Goal: Book appointment/travel/reservation

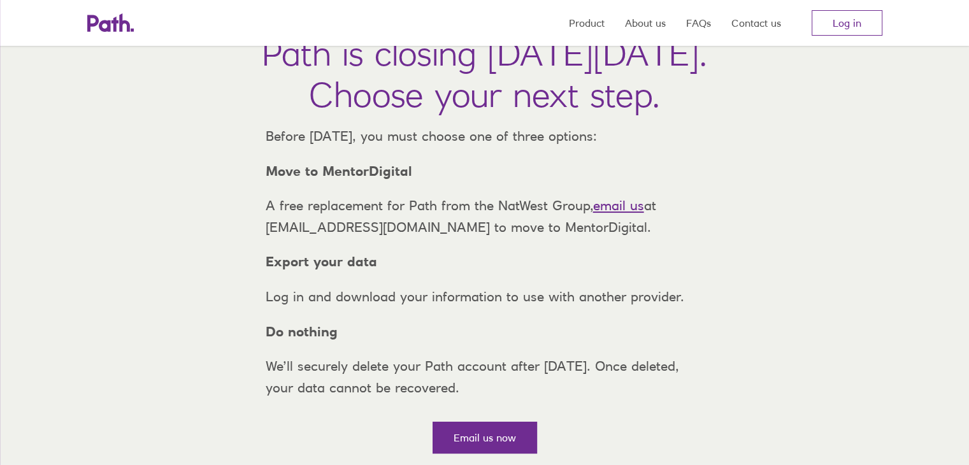
scroll to position [64, 0]
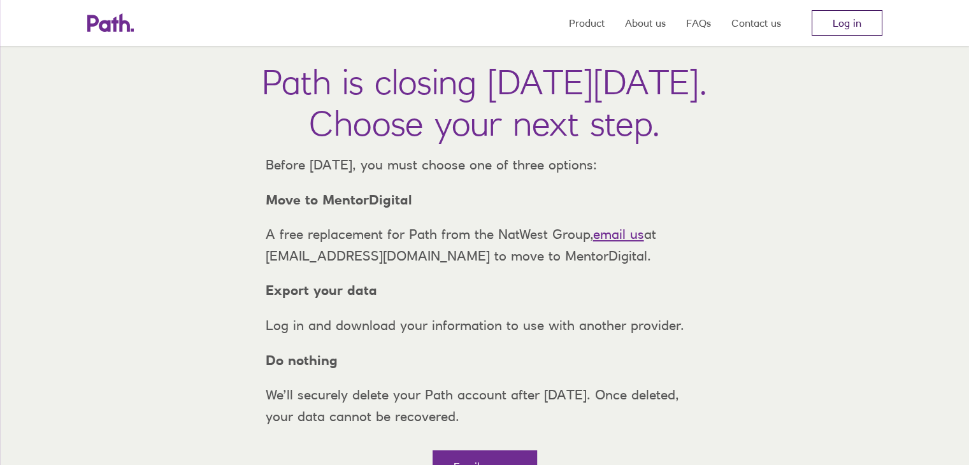
click at [849, 26] on link "Log in" at bounding box center [847, 22] width 71 height 25
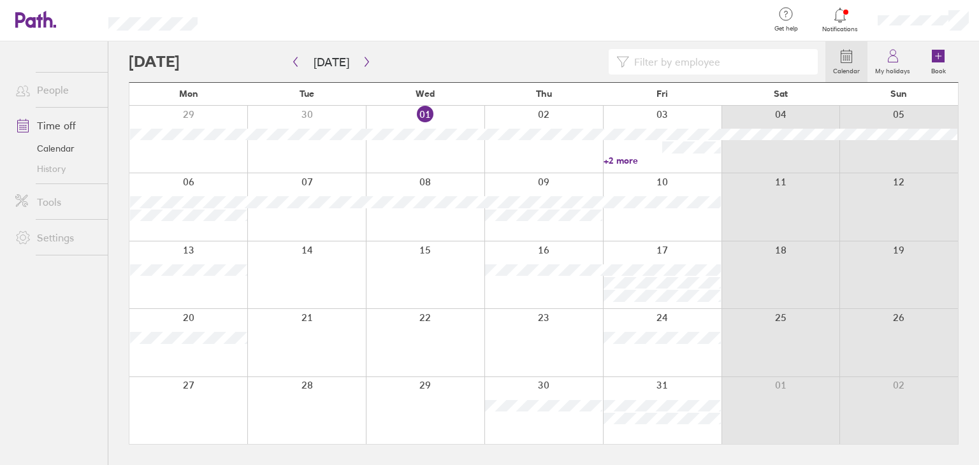
click at [513, 146] on div at bounding box center [543, 139] width 119 height 67
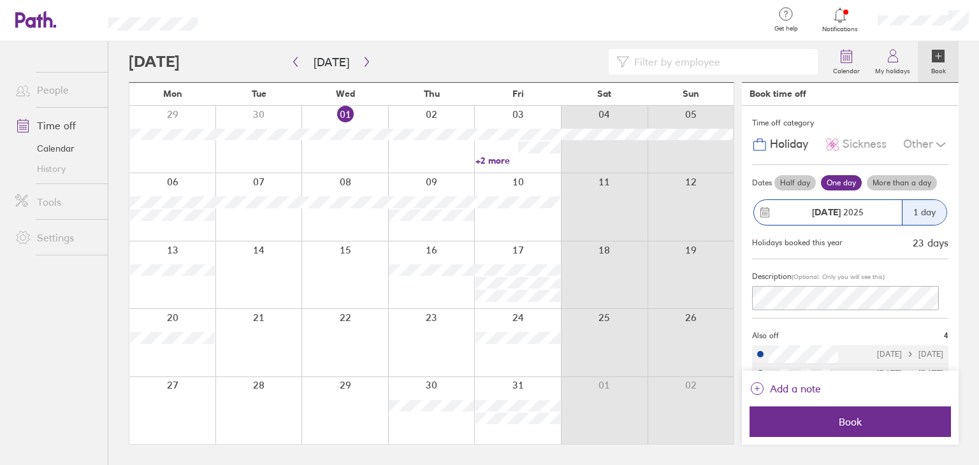
click at [457, 162] on div at bounding box center [431, 139] width 87 height 67
click at [408, 147] on div at bounding box center [431, 139] width 87 height 67
click at [349, 195] on div at bounding box center [344, 206] width 87 height 67
click at [415, 190] on div at bounding box center [431, 206] width 87 height 67
click at [444, 185] on div at bounding box center [431, 206] width 87 height 67
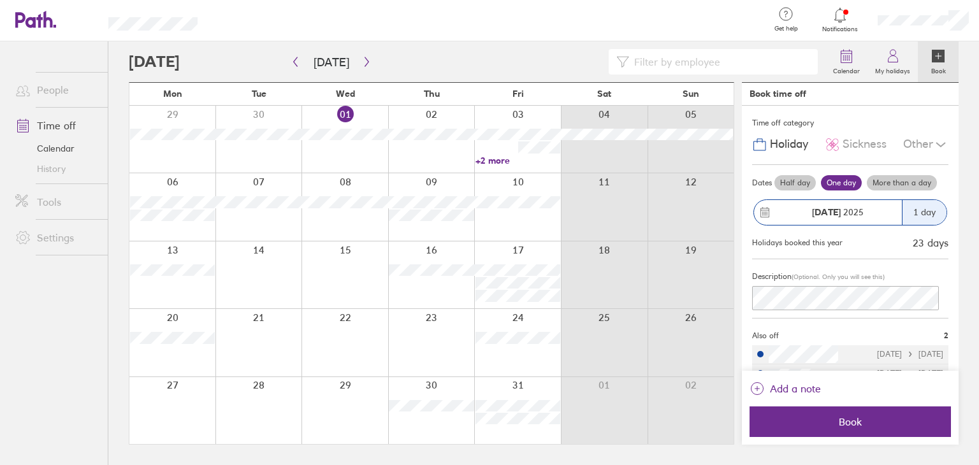
click at [907, 147] on div "Other" at bounding box center [925, 145] width 45 height 24
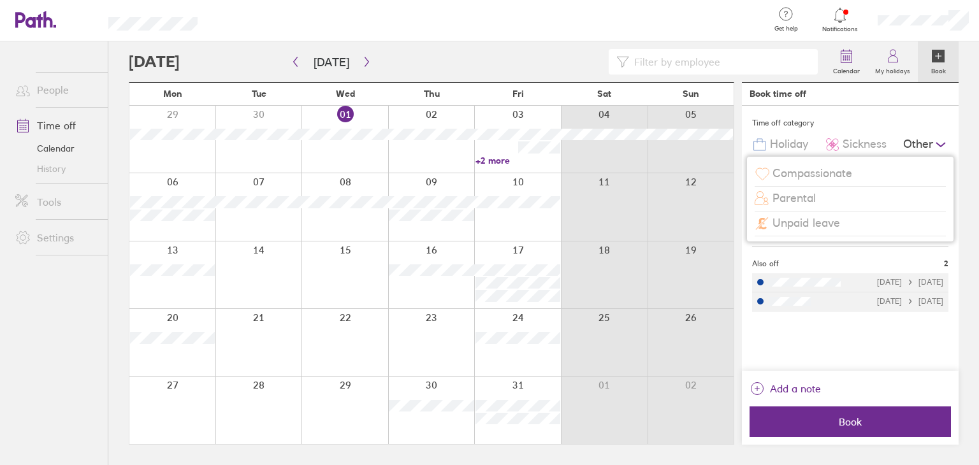
click at [800, 226] on span "Unpaid leave" at bounding box center [806, 223] width 68 height 13
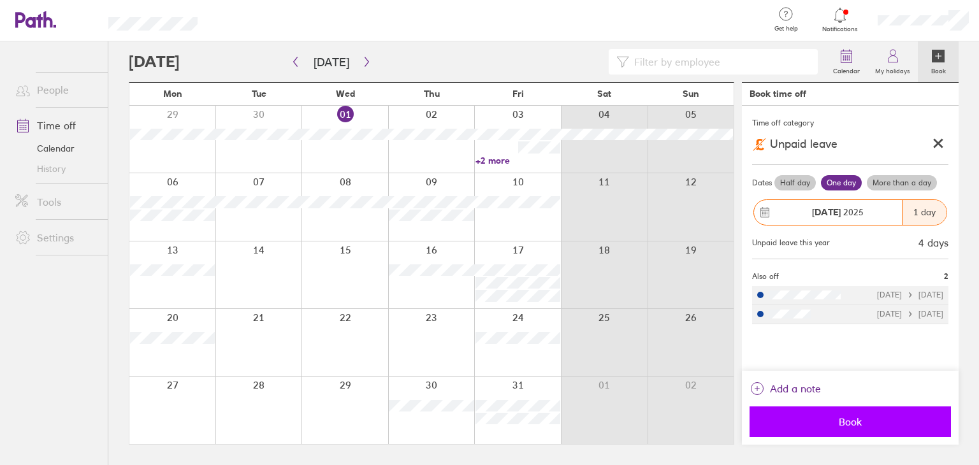
click at [831, 422] on span "Book" at bounding box center [850, 421] width 184 height 11
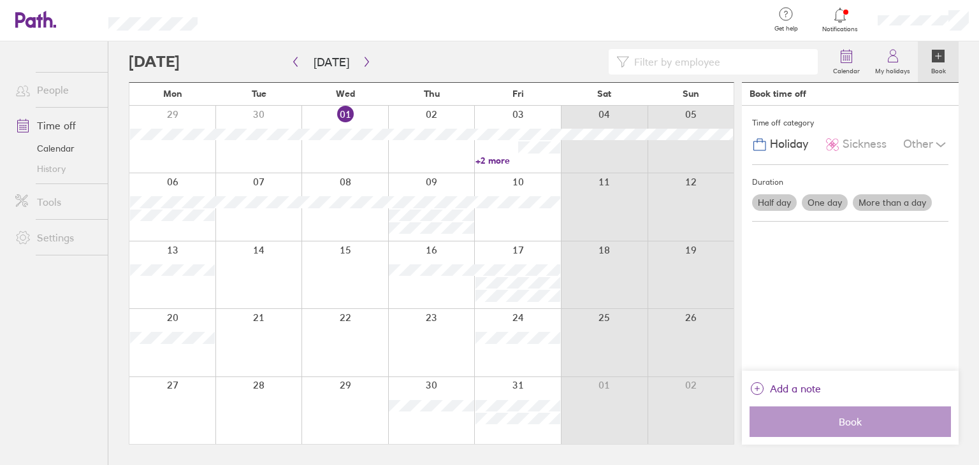
click at [670, 435] on div at bounding box center [690, 410] width 87 height 67
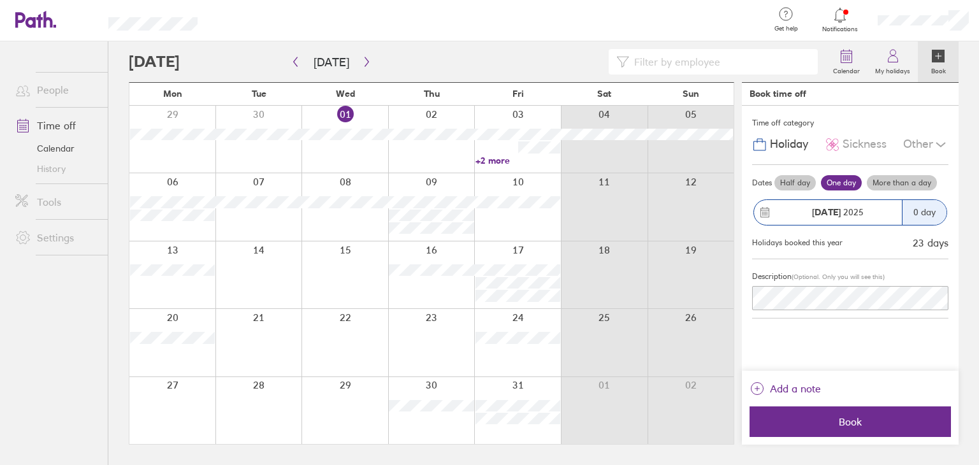
click at [439, 153] on div at bounding box center [431, 139] width 87 height 67
click at [439, 151] on div at bounding box center [431, 139] width 87 height 67
click at [788, 179] on label "Half day" at bounding box center [794, 182] width 41 height 15
click at [912, 144] on div "Other" at bounding box center [925, 145] width 45 height 24
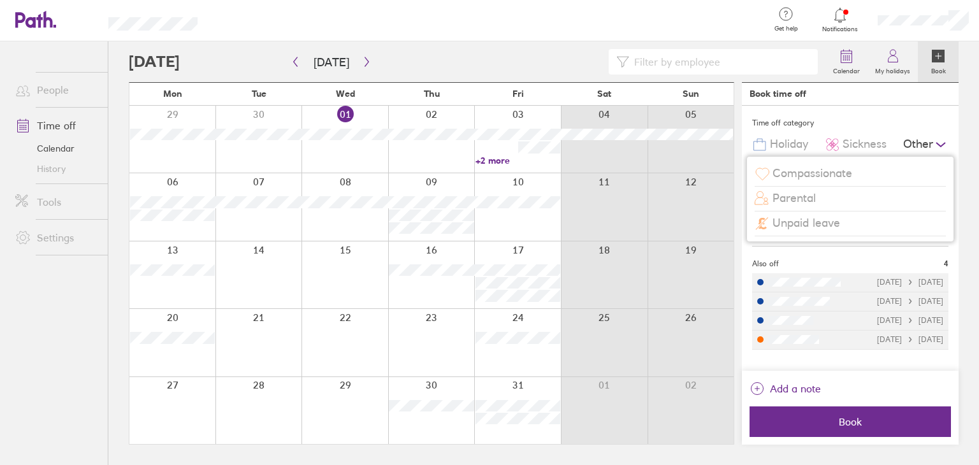
click at [786, 222] on span "Unpaid leave" at bounding box center [806, 223] width 68 height 13
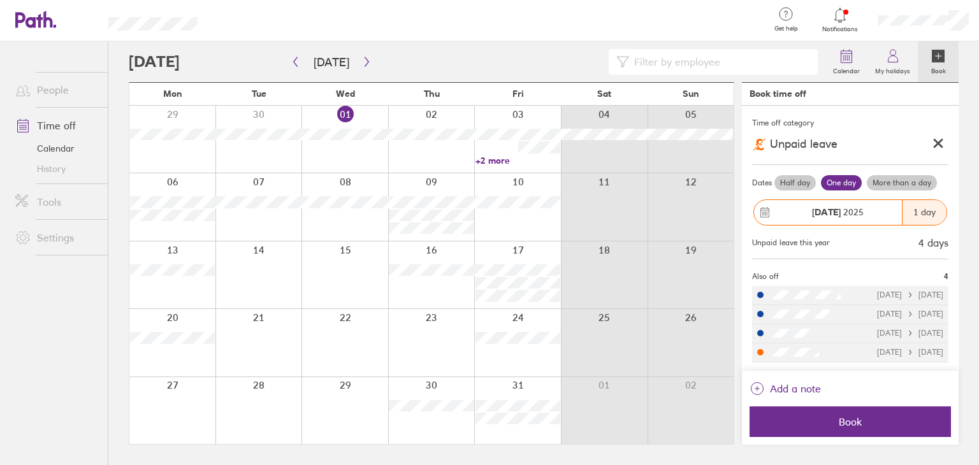
click at [795, 184] on label "Half day" at bounding box center [794, 182] width 41 height 15
click at [0, 0] on input "Half day" at bounding box center [0, 0] width 0 height 0
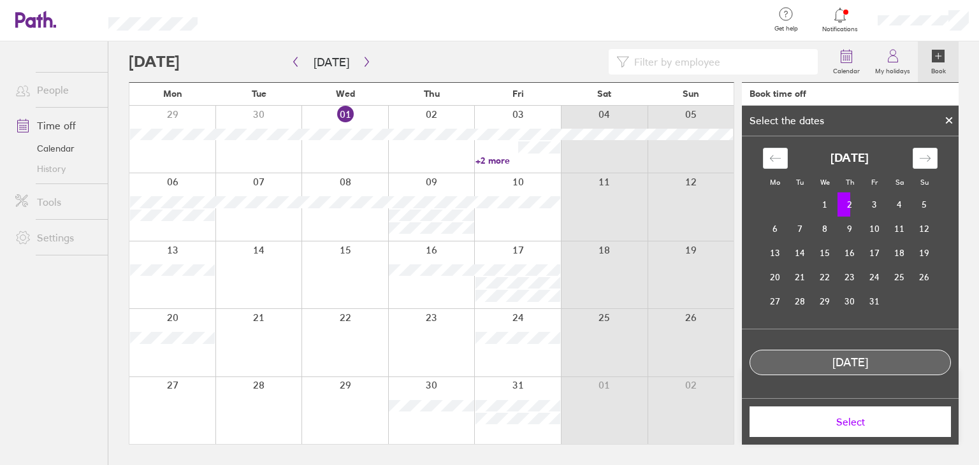
click at [860, 426] on span "Select" at bounding box center [850, 421] width 184 height 11
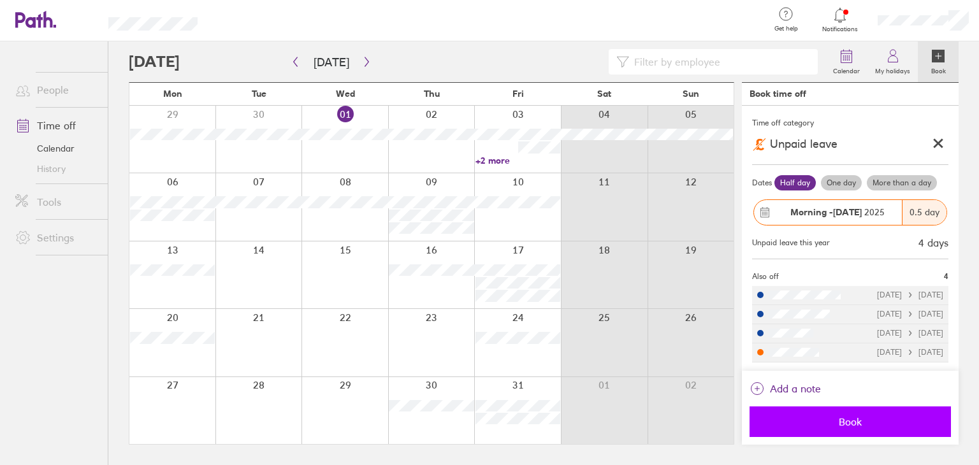
click at [851, 423] on span "Book" at bounding box center [850, 421] width 184 height 11
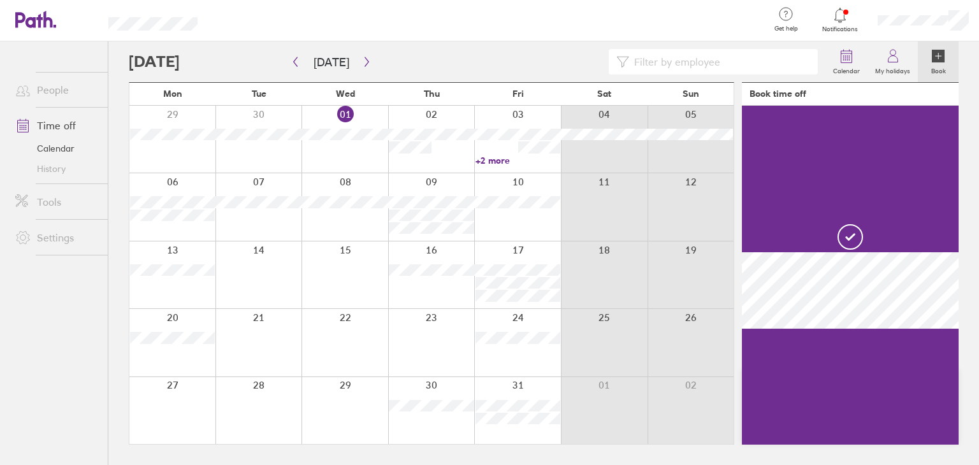
click at [589, 194] on div at bounding box center [604, 206] width 87 height 67
click at [523, 220] on div at bounding box center [517, 206] width 87 height 67
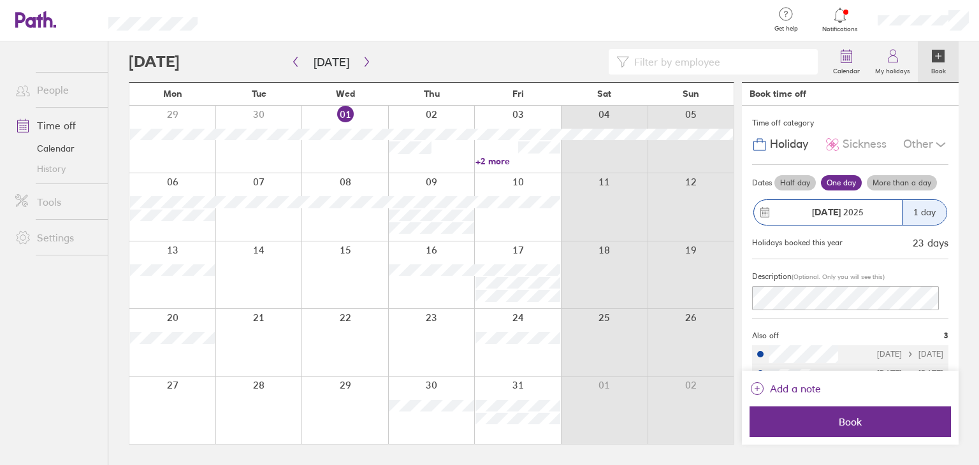
click at [721, 375] on div at bounding box center [690, 342] width 87 height 67
click at [423, 166] on div at bounding box center [431, 139] width 87 height 67
